Goal: Task Accomplishment & Management: Manage account settings

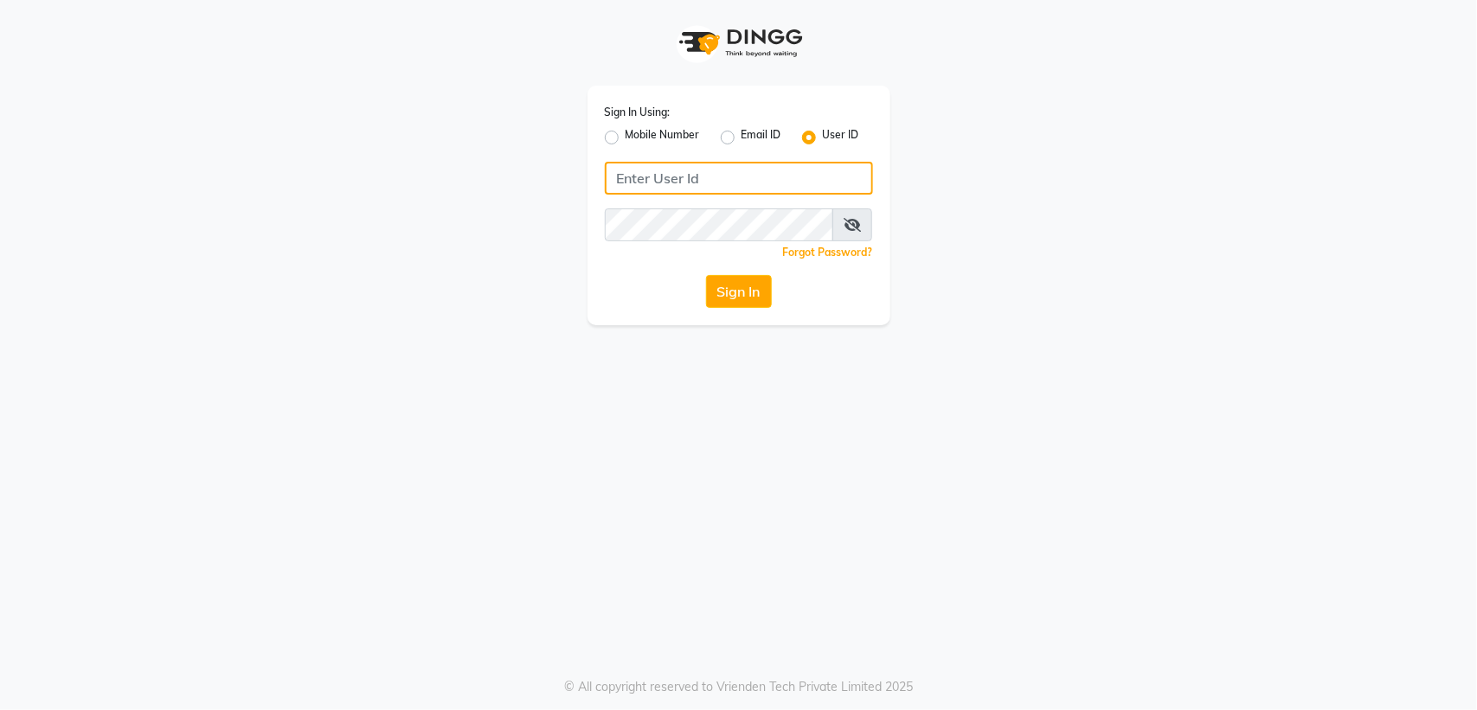
click at [643, 180] on input "Username" at bounding box center [739, 178] width 268 height 33
type input "9702416392"
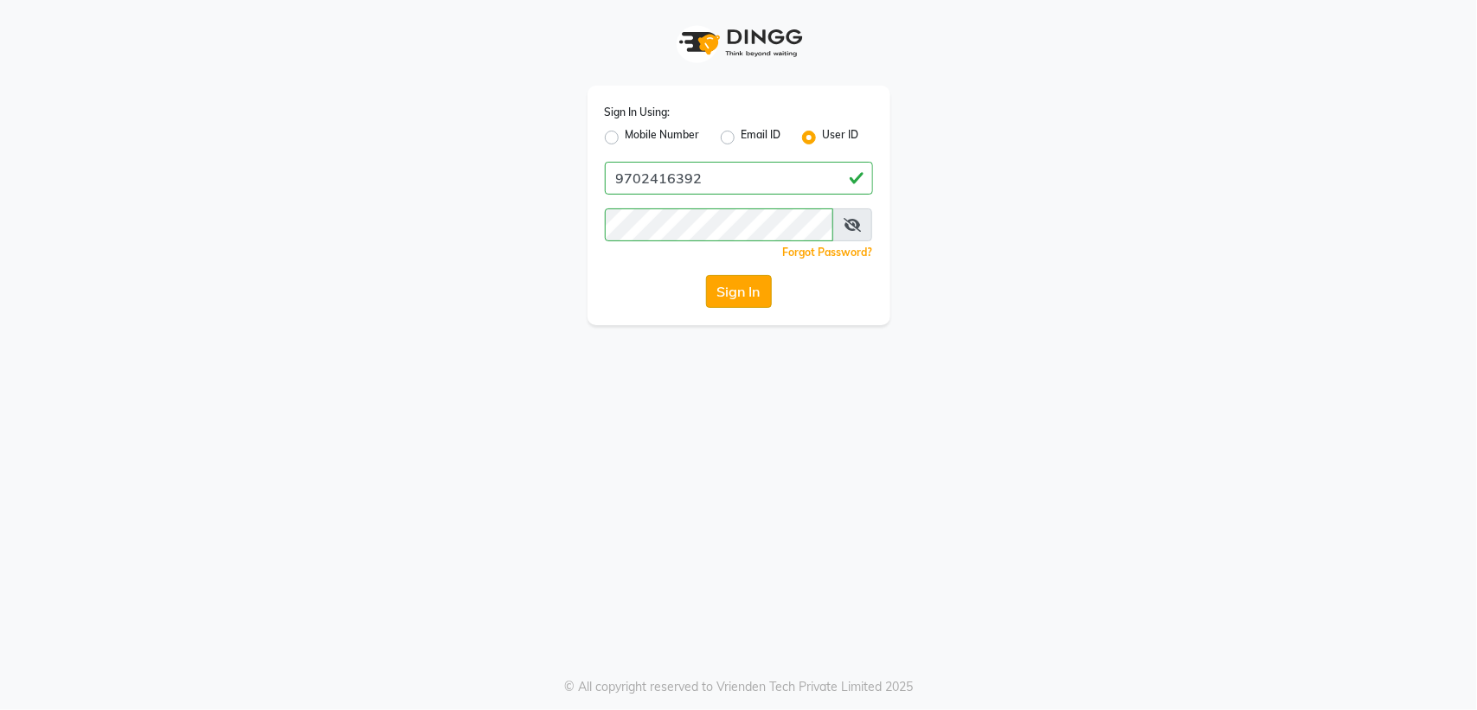
click at [736, 291] on button "Sign In" at bounding box center [739, 291] width 66 height 33
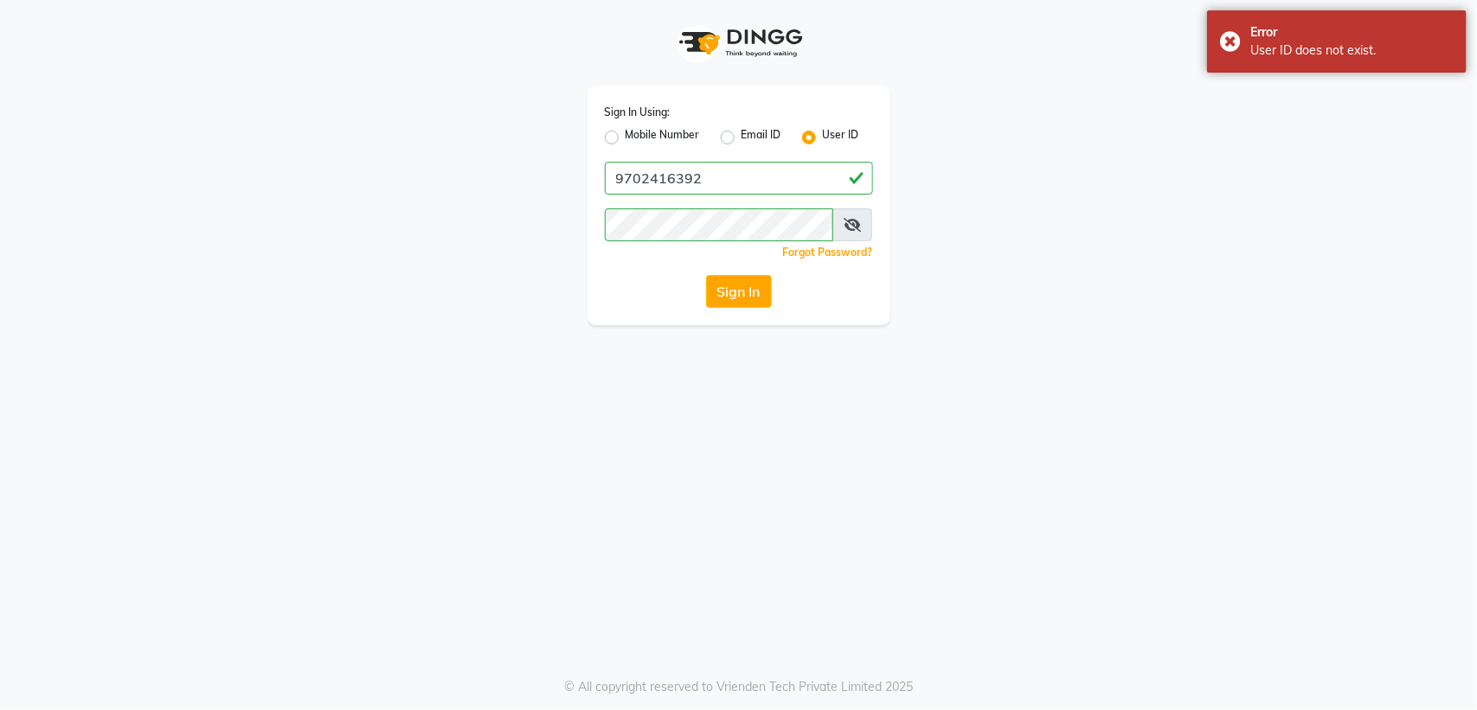
click at [857, 226] on icon at bounding box center [852, 225] width 17 height 14
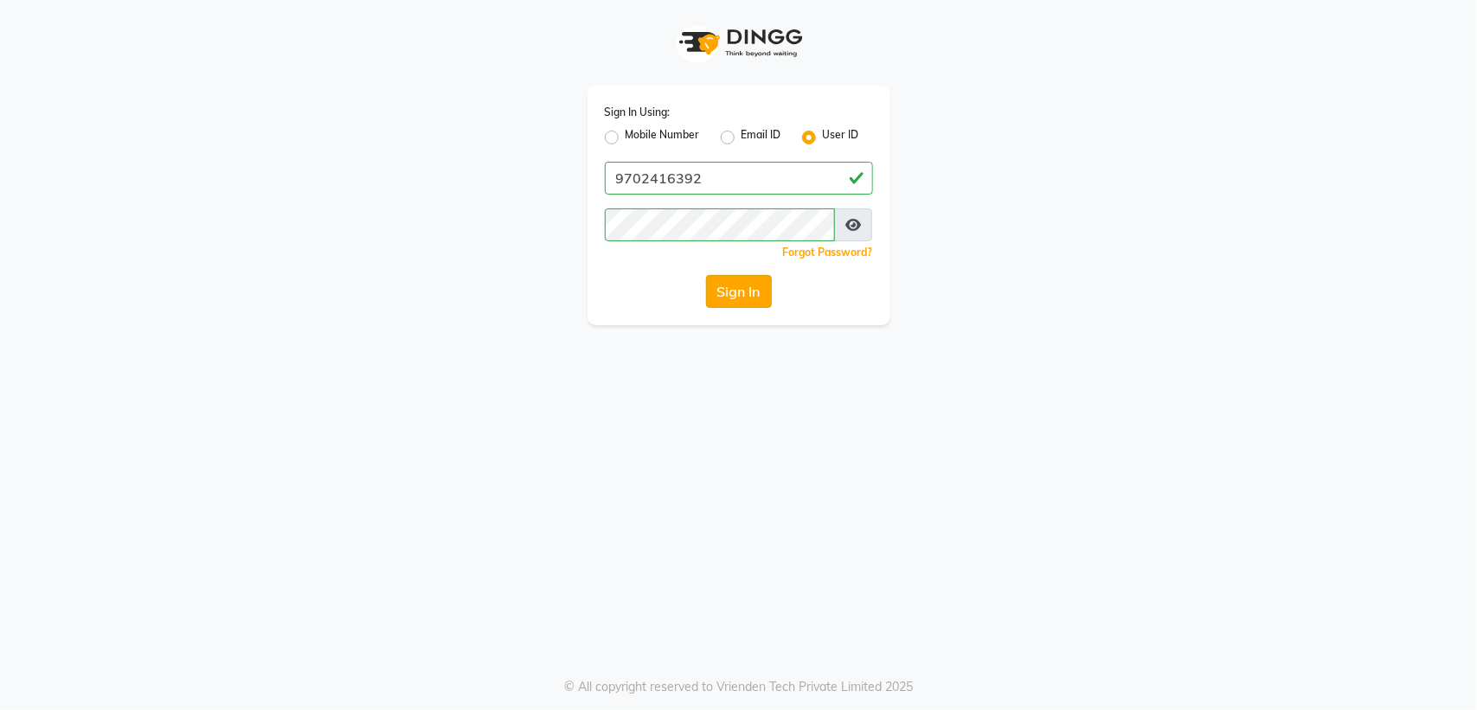
click at [721, 294] on button "Sign In" at bounding box center [739, 291] width 66 height 33
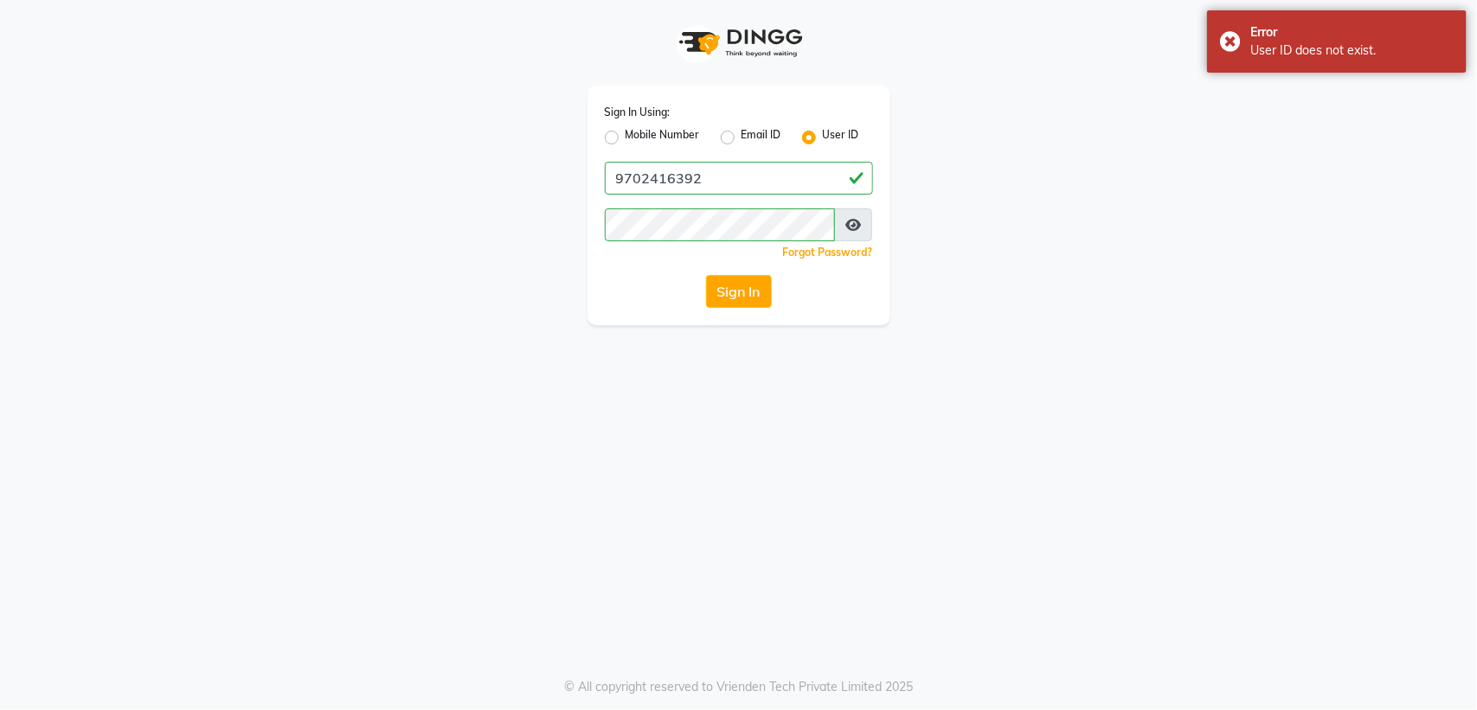
click at [845, 213] on span at bounding box center [853, 225] width 38 height 33
click at [753, 292] on button "Sign In" at bounding box center [739, 291] width 66 height 33
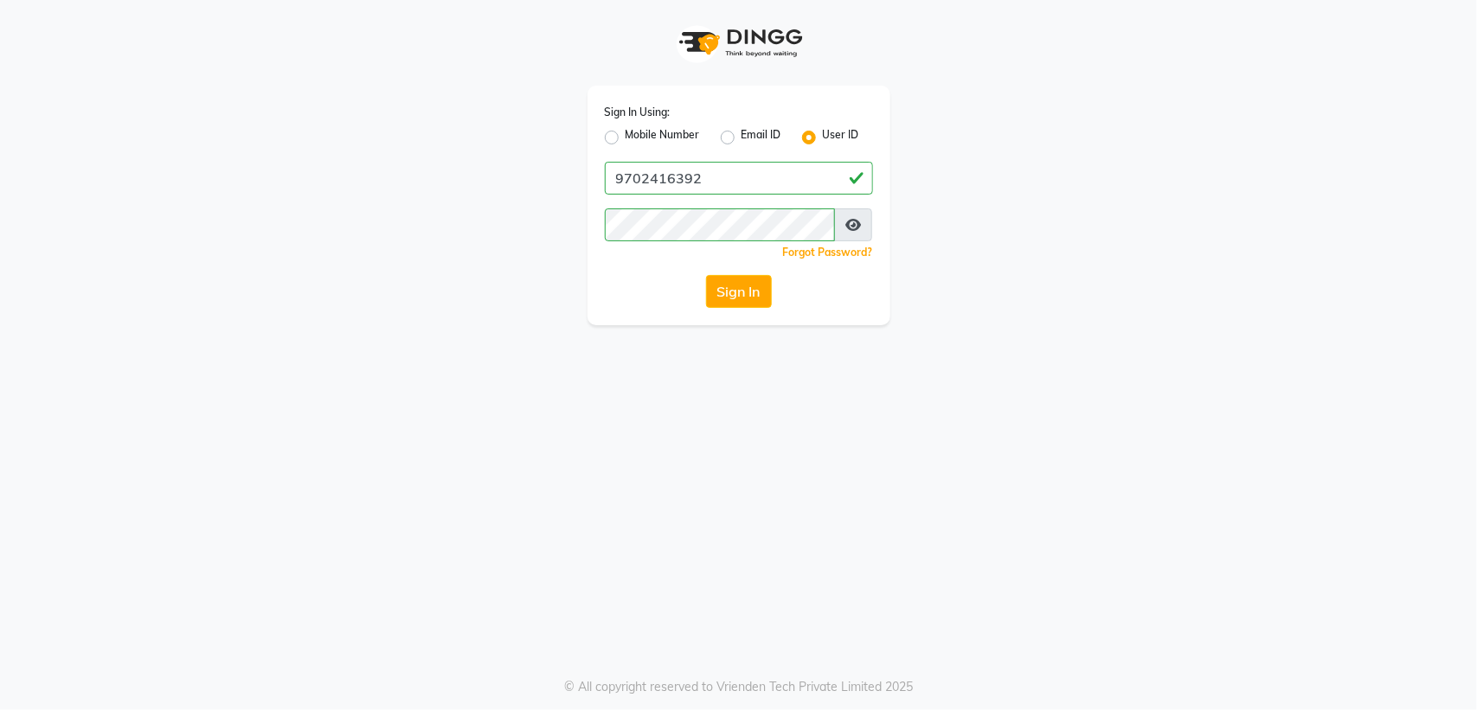
click at [855, 225] on icon at bounding box center [853, 225] width 16 height 14
click at [720, 295] on button "Sign In" at bounding box center [739, 291] width 66 height 33
click at [706, 275] on button "Sign In" at bounding box center [739, 291] width 66 height 33
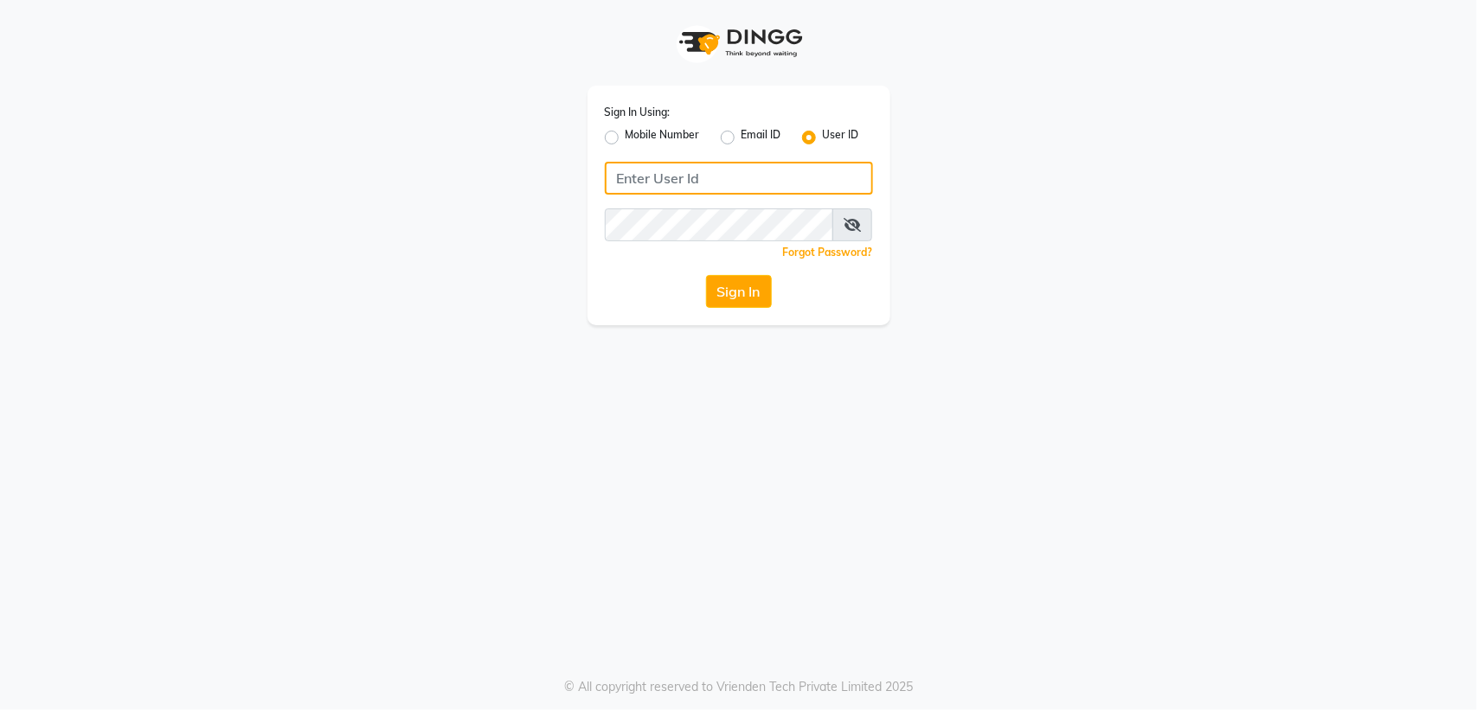
click at [630, 178] on input "Username" at bounding box center [739, 178] width 268 height 33
click at [731, 295] on button "Sign In" at bounding box center [739, 291] width 66 height 33
click at [626, 135] on label "Mobile Number" at bounding box center [663, 137] width 74 height 21
click at [626, 135] on input "Mobile Number" at bounding box center [631, 132] width 11 height 11
radio input "true"
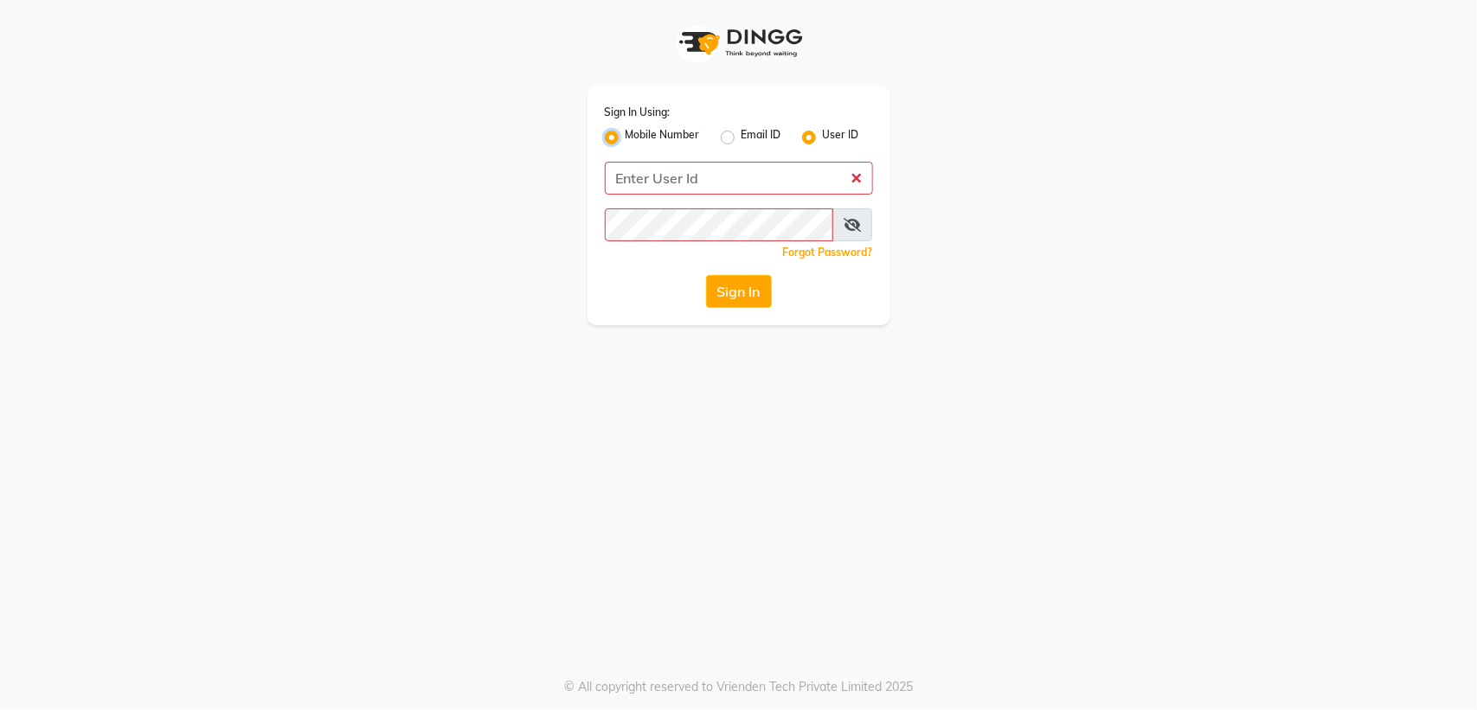
radio input "false"
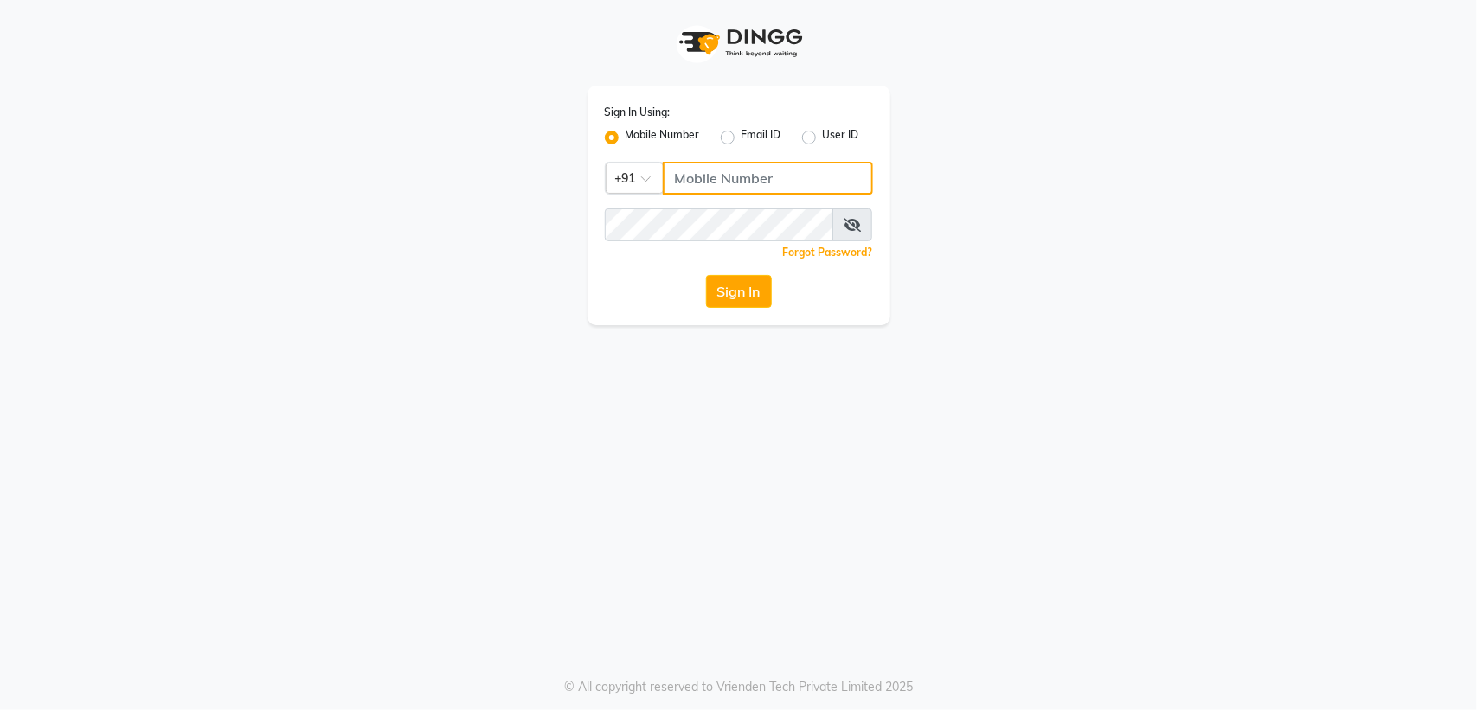
click at [755, 170] on input "Username" at bounding box center [768, 178] width 210 height 33
type input "8884404828"
click at [710, 286] on button "Sign In" at bounding box center [739, 291] width 66 height 33
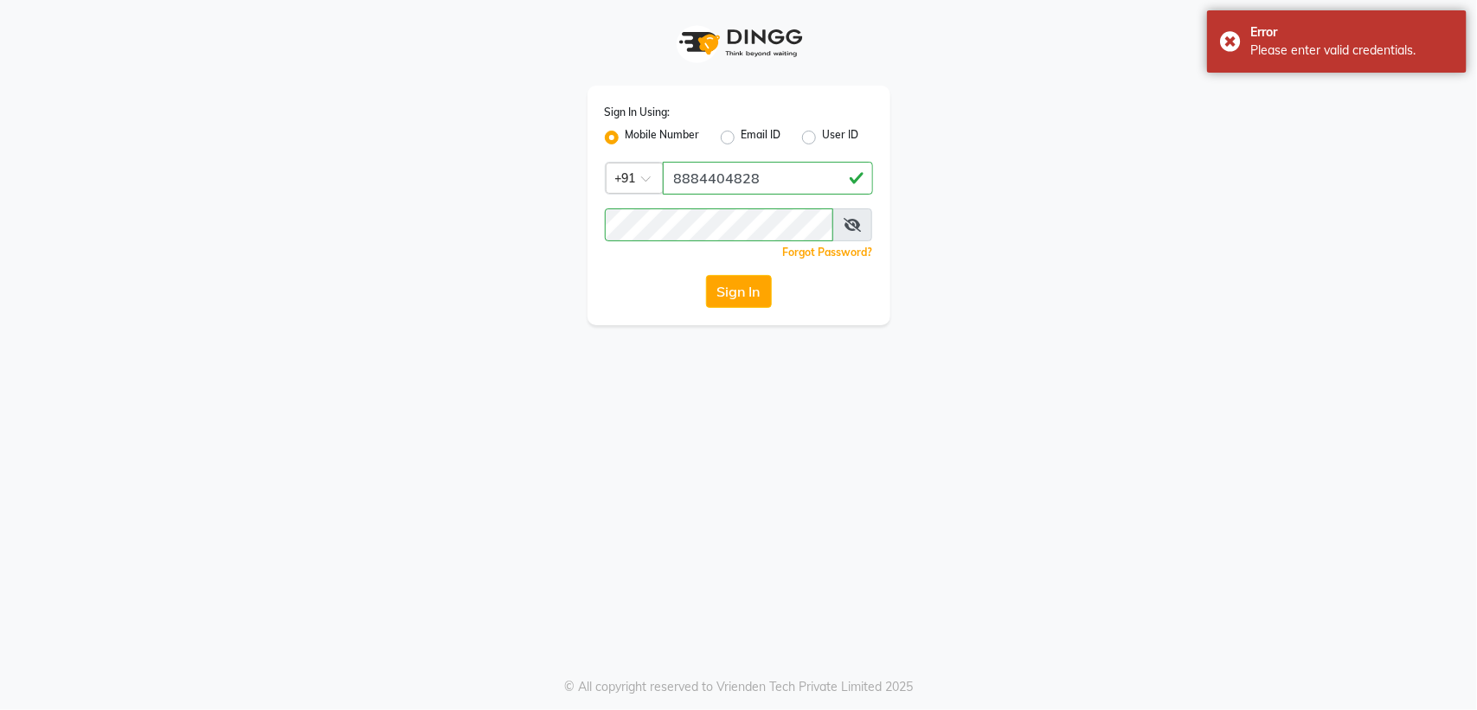
click at [848, 218] on icon at bounding box center [852, 225] width 17 height 14
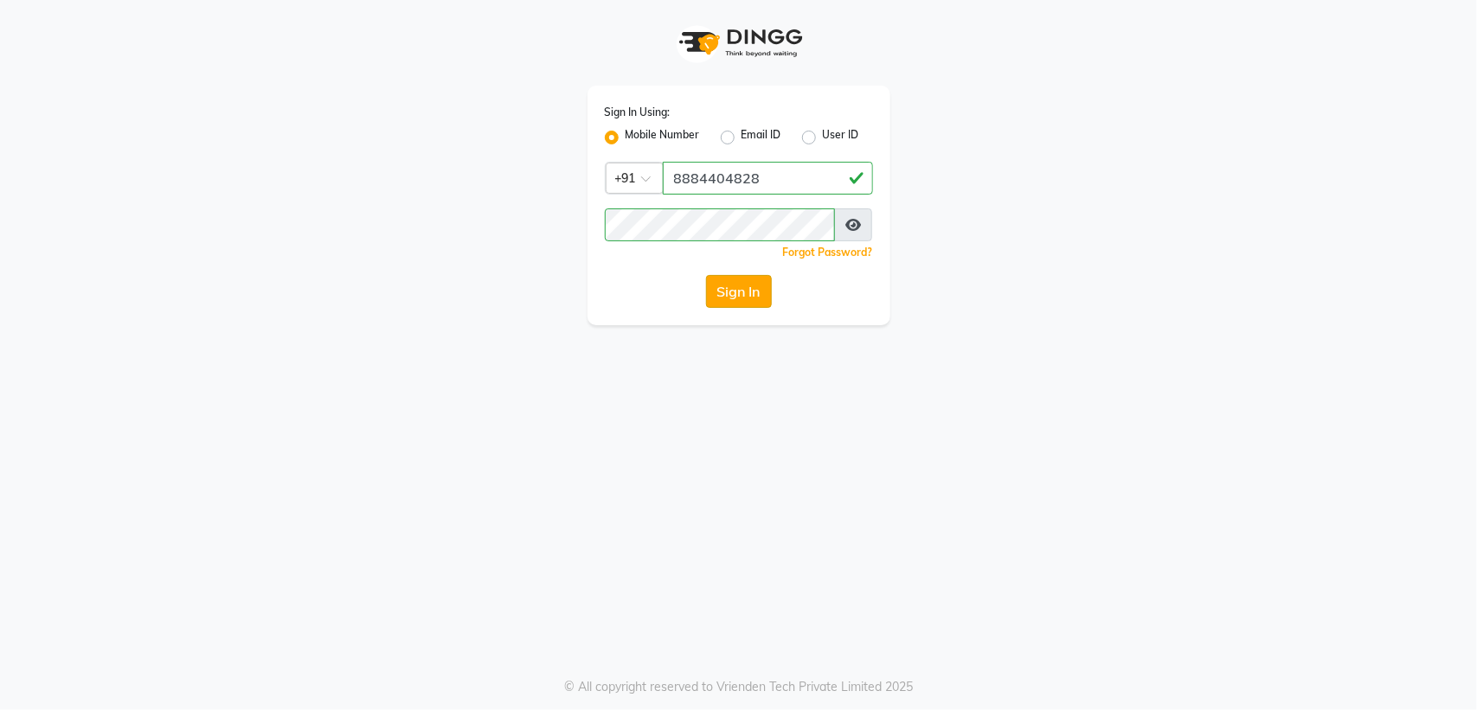
click at [747, 301] on button "Sign In" at bounding box center [739, 291] width 66 height 33
